Goal: Information Seeking & Learning: Learn about a topic

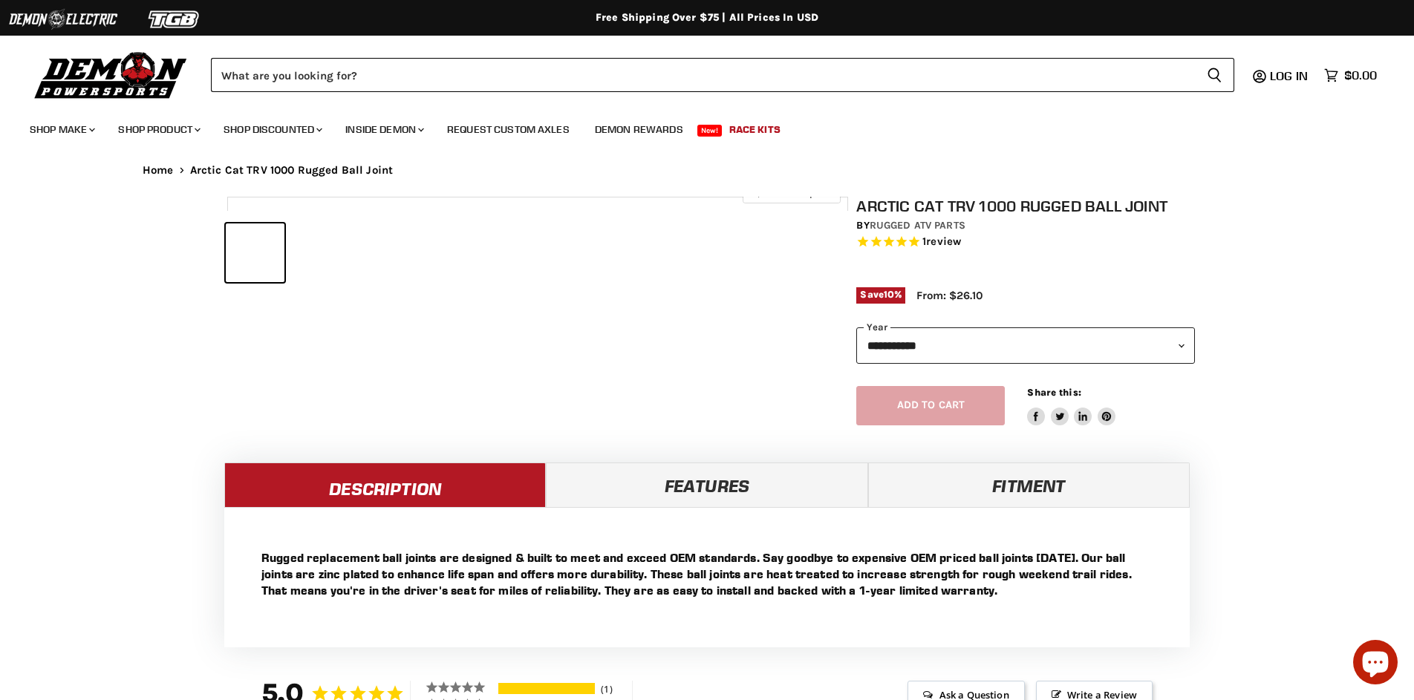
select select "******"
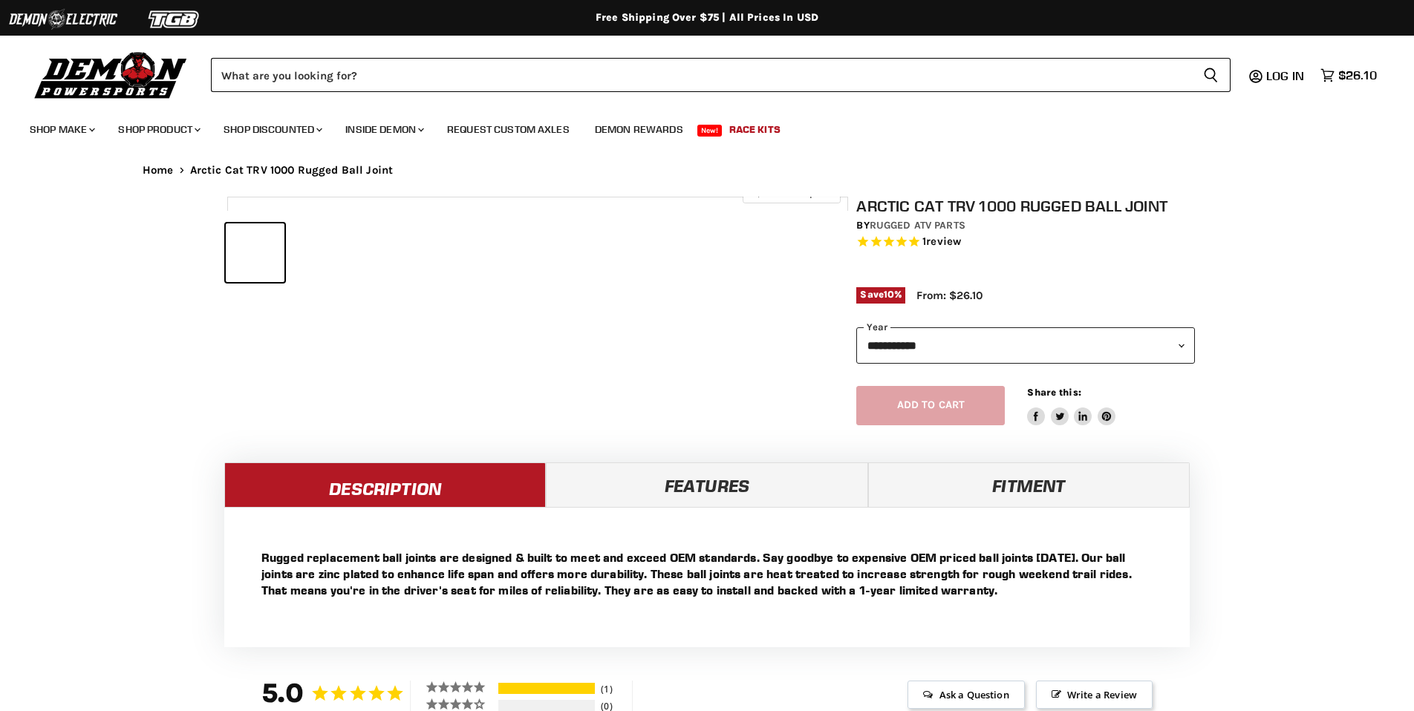
select select "******"
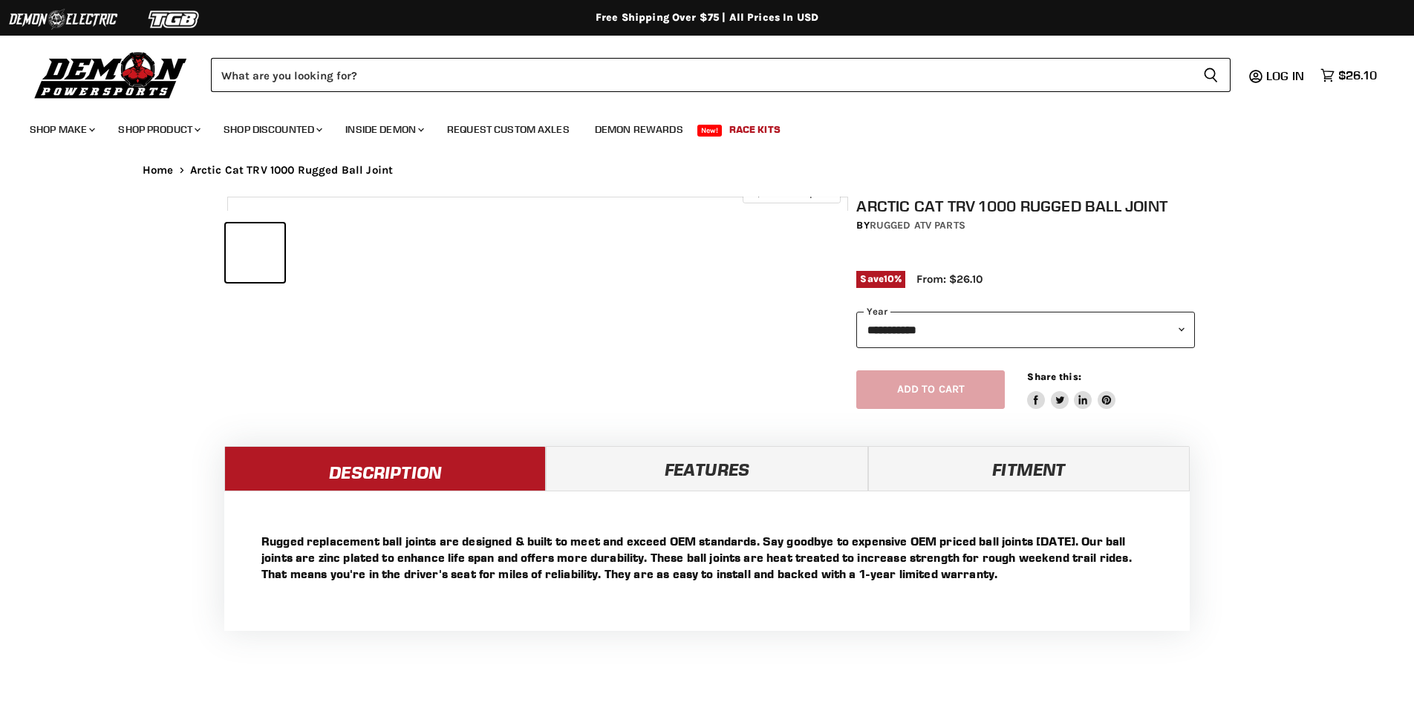
select select "******"
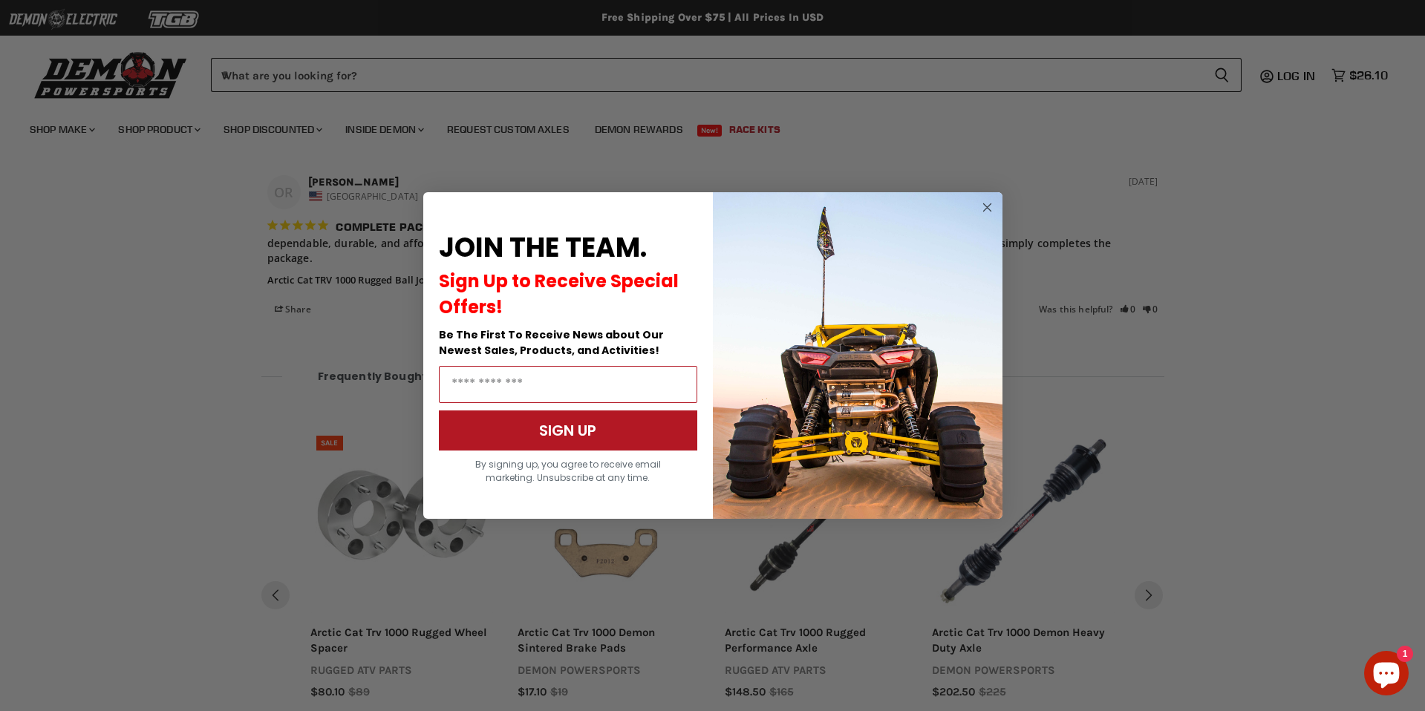
scroll to position [1136, 0]
